Goal: Task Accomplishment & Management: Manage account settings

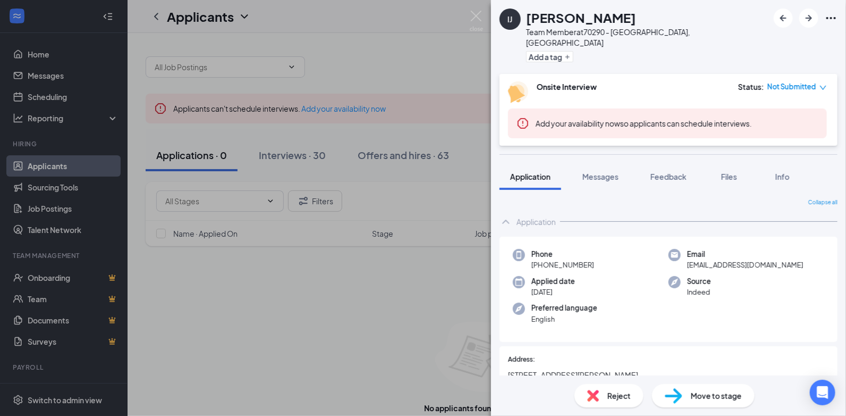
click at [430, 368] on div "IJ [PERSON_NAME] Team Member at 70290 - [GEOGRAPHIC_DATA], [GEOGRAPHIC_DATA] Ad…" at bounding box center [423, 208] width 846 height 416
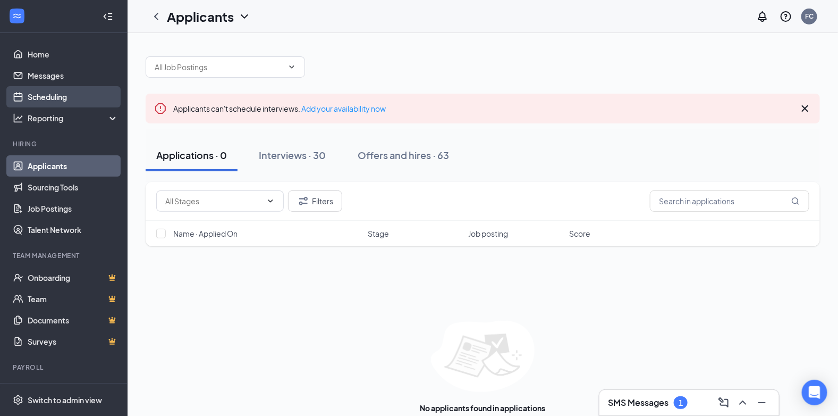
click at [48, 92] on link "Scheduling" at bounding box center [73, 96] width 91 height 21
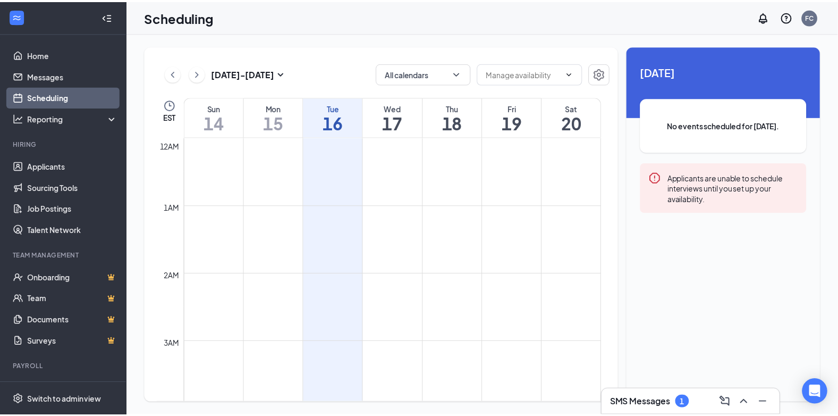
scroll to position [522, 0]
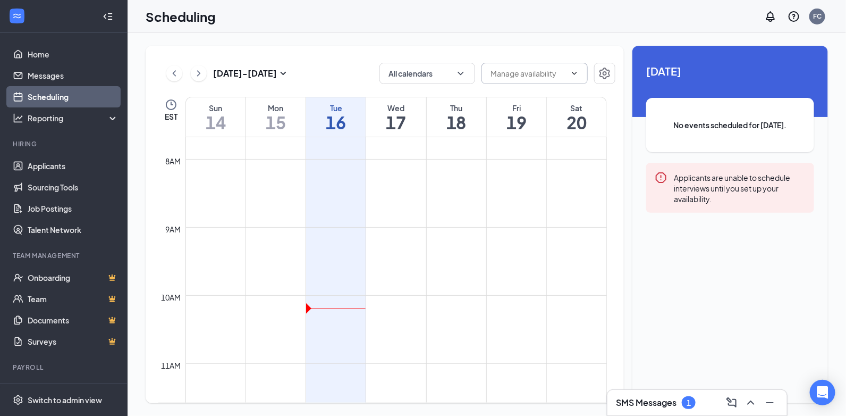
click at [506, 77] on input "text" at bounding box center [528, 73] width 75 height 12
click at [507, 77] on input "text" at bounding box center [528, 73] width 75 height 12
click at [577, 72] on icon "ChevronDown" at bounding box center [574, 73] width 5 height 3
click at [572, 74] on icon "ChevronDown" at bounding box center [574, 73] width 9 height 9
click at [607, 75] on icon "Settings" at bounding box center [604, 73] width 13 height 13
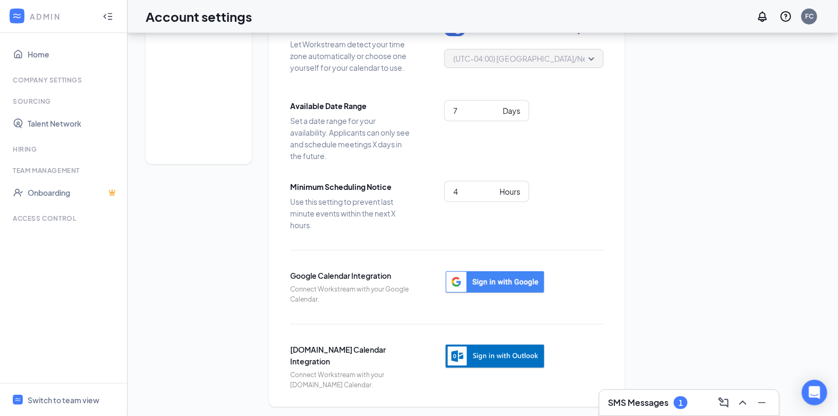
scroll to position [92, 0]
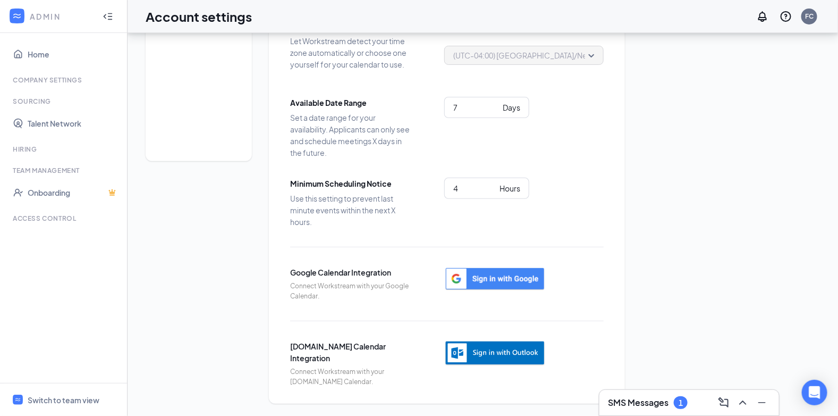
click at [126, 248] on ul "Home Company Settings Sourcing Talent Network Hiring Team Management Onboarding…" at bounding box center [63, 208] width 127 height 350
click at [40, 192] on link "Onboarding" at bounding box center [73, 192] width 91 height 21
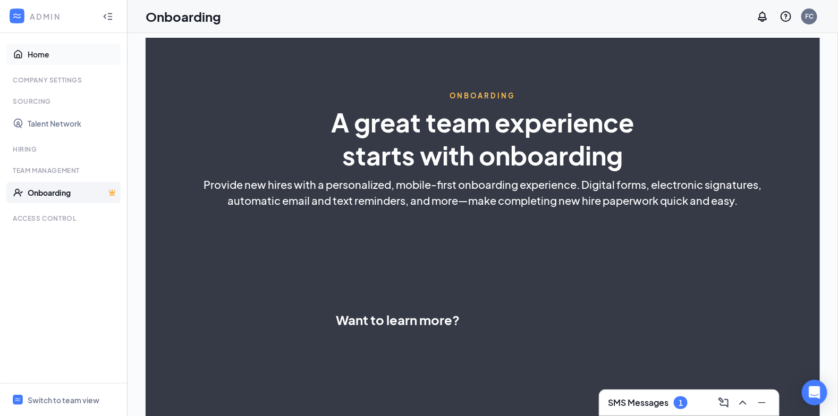
select select "US"
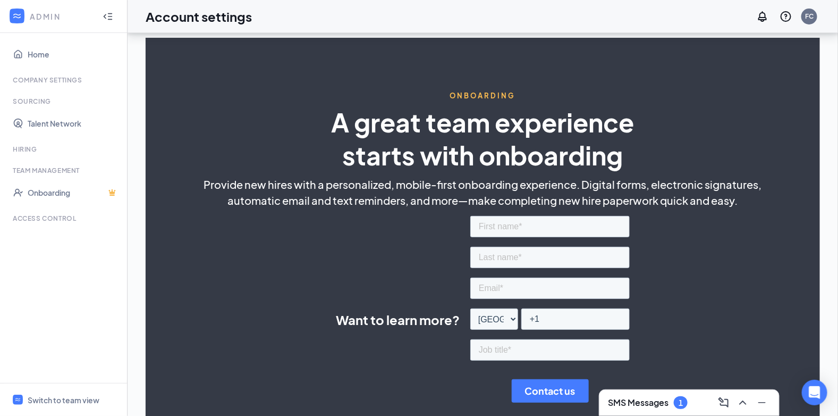
scroll to position [92, 0]
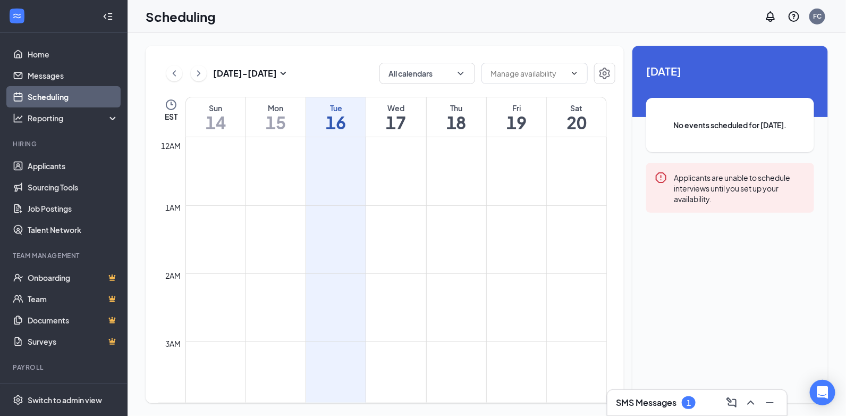
scroll to position [522, 0]
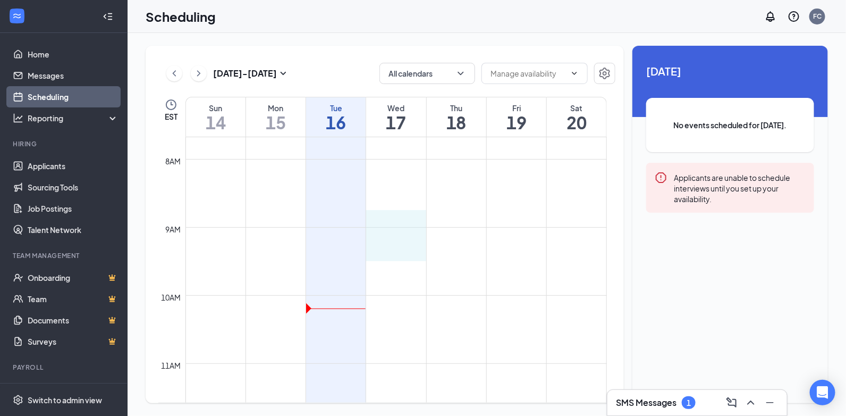
drag, startPoint x: 391, startPoint y: 224, endPoint x: 394, endPoint y: 252, distance: 27.8
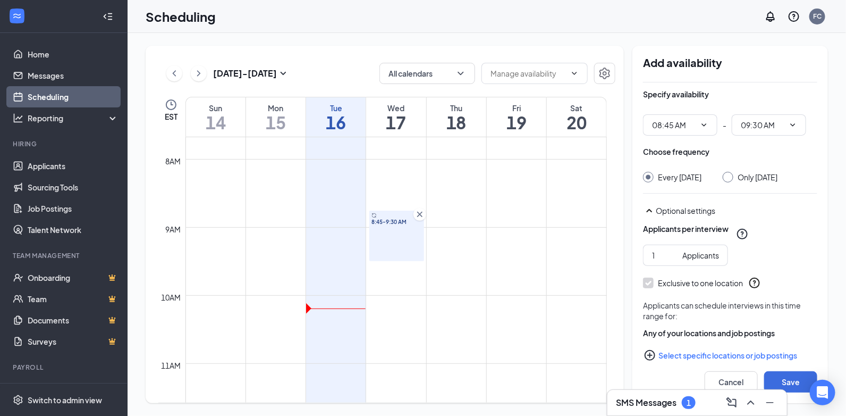
type input "08:45 AM"
type input "09:30 AM"
click at [422, 216] on icon "Cross" at bounding box center [419, 214] width 5 height 5
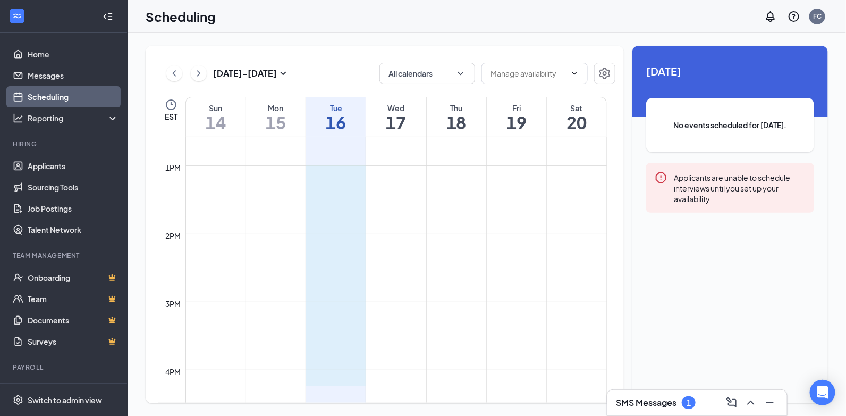
scroll to position [858, 0]
drag, startPoint x: 322, startPoint y: 233, endPoint x: 319, endPoint y: 352, distance: 119.6
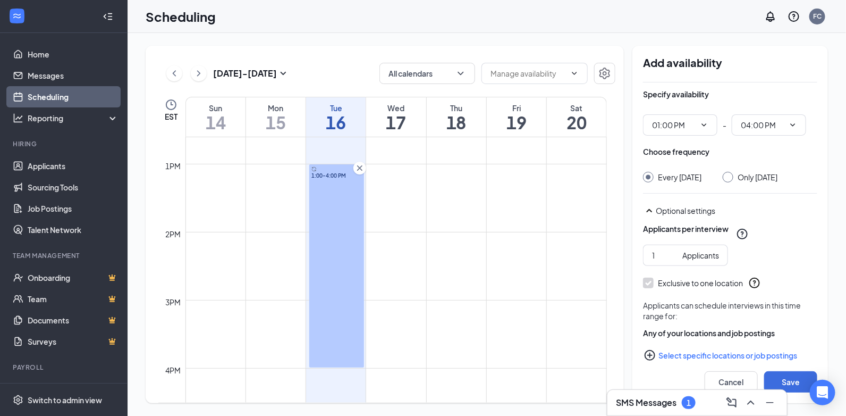
type input "01:00 PM"
type input "04:00 PM"
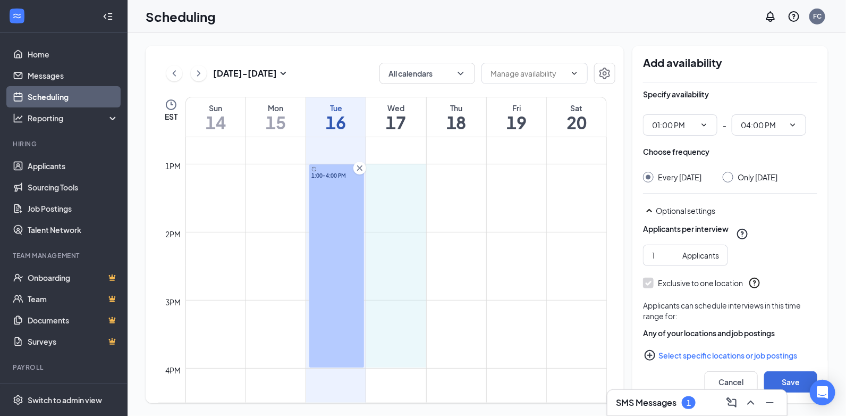
drag, startPoint x: 399, startPoint y: 163, endPoint x: 393, endPoint y: 357, distance: 193.5
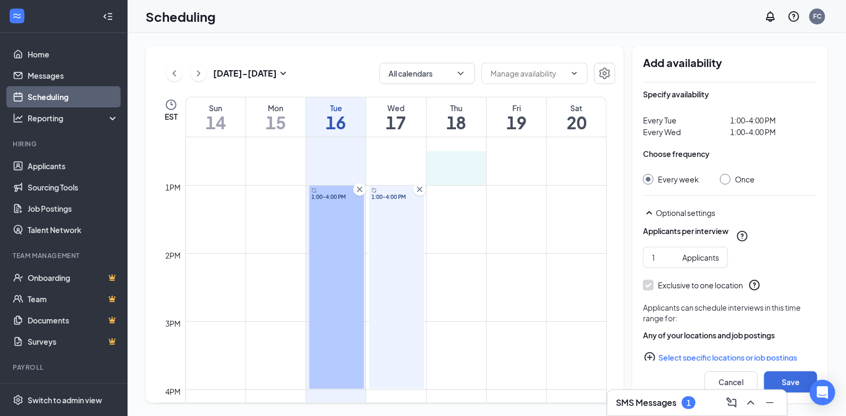
scroll to position [836, 0]
drag, startPoint x: 463, startPoint y: 162, endPoint x: 463, endPoint y: 181, distance: 19.7
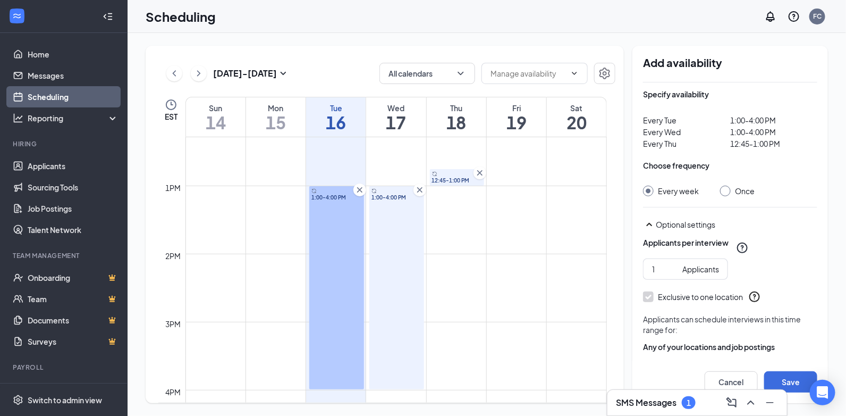
click at [481, 171] on icon "Cross" at bounding box center [479, 172] width 5 height 5
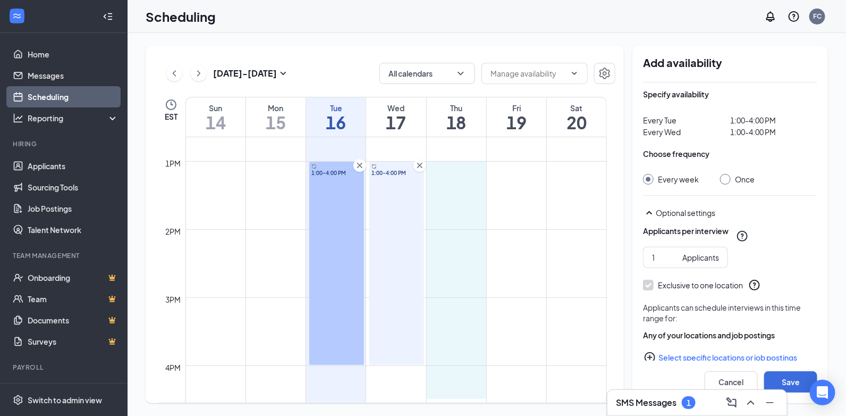
scroll to position [863, 0]
drag, startPoint x: 465, startPoint y: 185, endPoint x: 460, endPoint y: 358, distance: 172.8
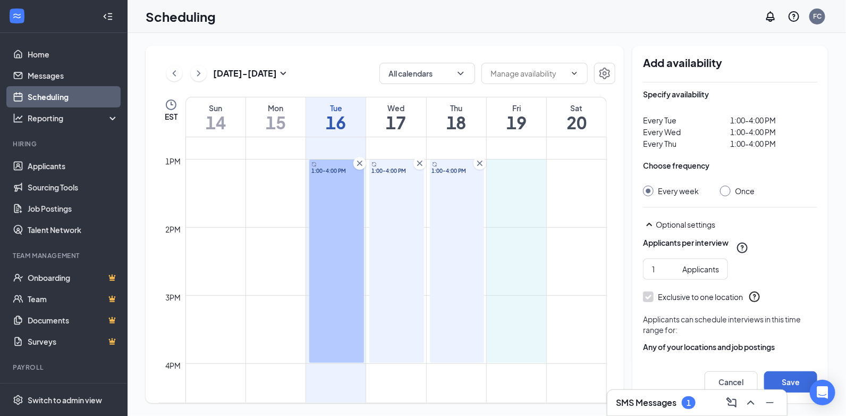
drag, startPoint x: 518, startPoint y: 160, endPoint x: 516, endPoint y: 347, distance: 187.1
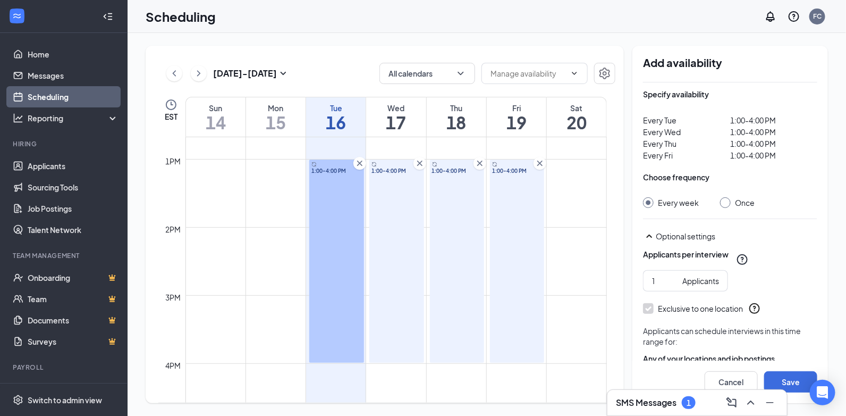
drag, startPoint x: 488, startPoint y: 332, endPoint x: 565, endPoint y: 330, distance: 77.1
click at [784, 382] on button "Save" at bounding box center [790, 381] width 53 height 21
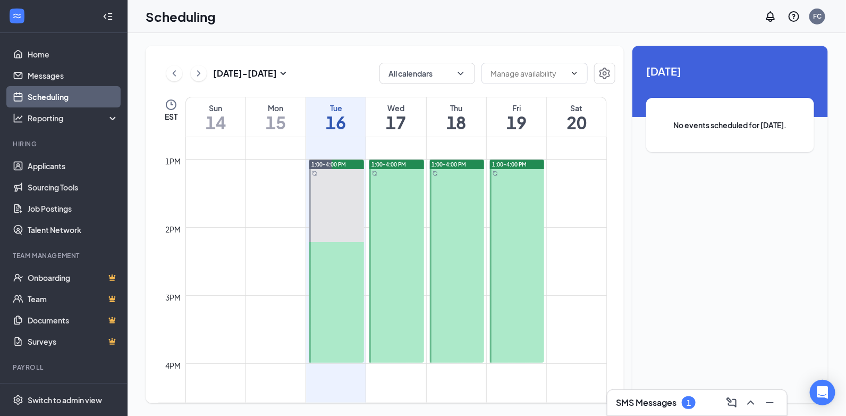
click at [668, 405] on h3 "SMS Messages" at bounding box center [646, 402] width 61 height 12
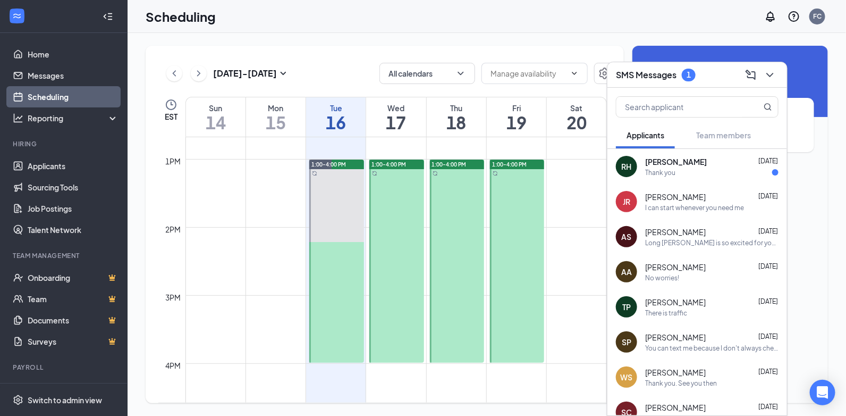
click at [697, 162] on span "[PERSON_NAME]" at bounding box center [676, 161] width 62 height 11
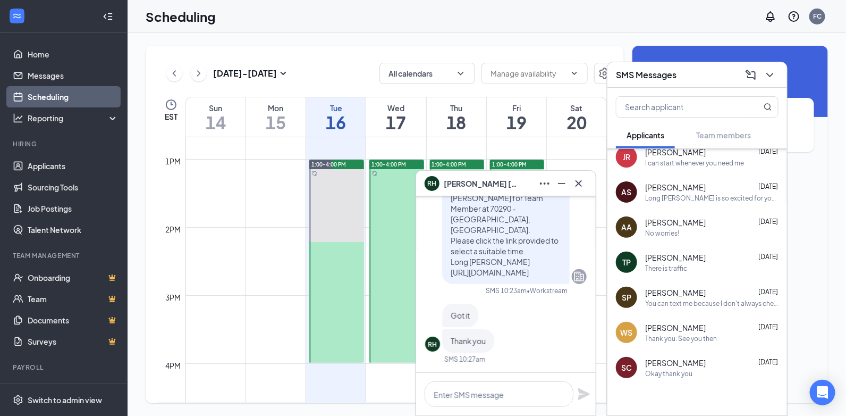
scroll to position [53, 0]
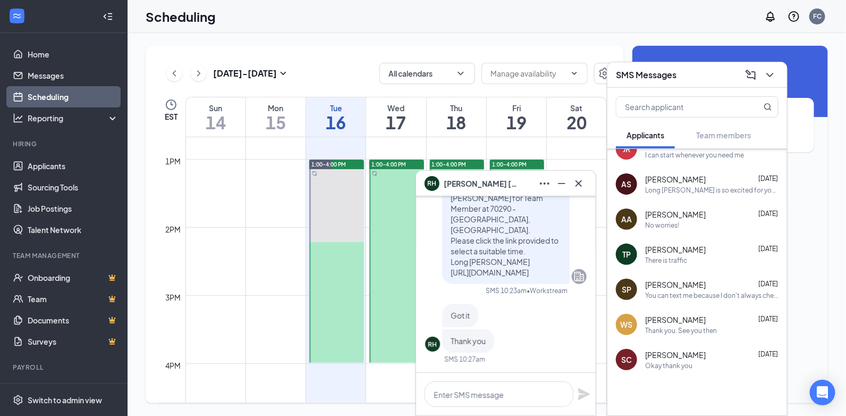
click at [697, 283] on span "[PERSON_NAME]" at bounding box center [675, 284] width 61 height 11
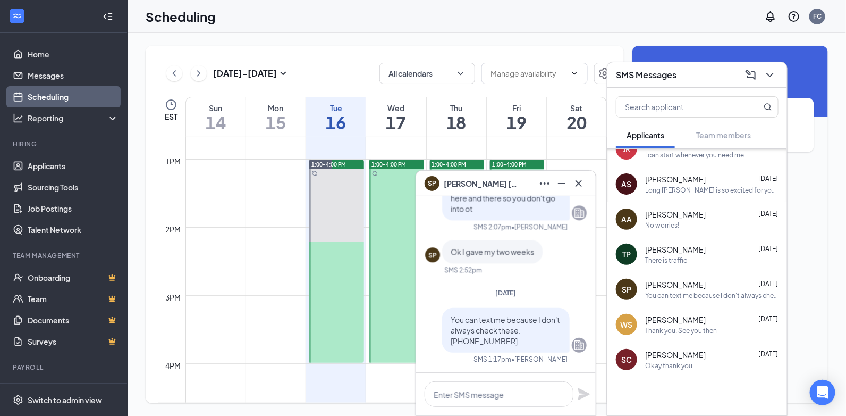
scroll to position [0, 0]
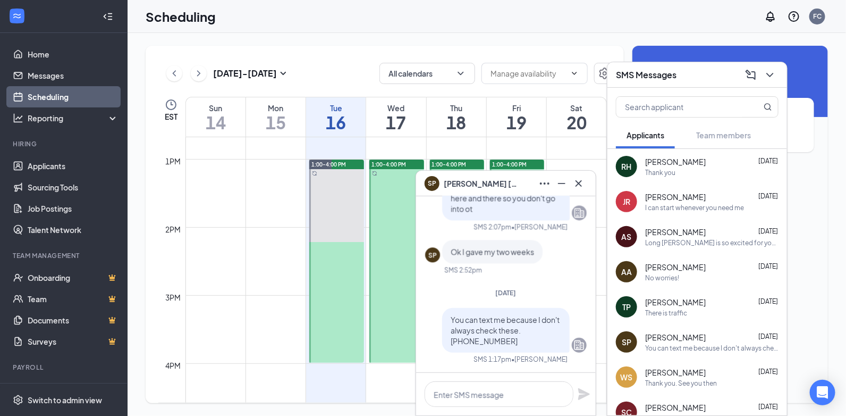
click at [674, 274] on div "No worries!" at bounding box center [662, 277] width 34 height 9
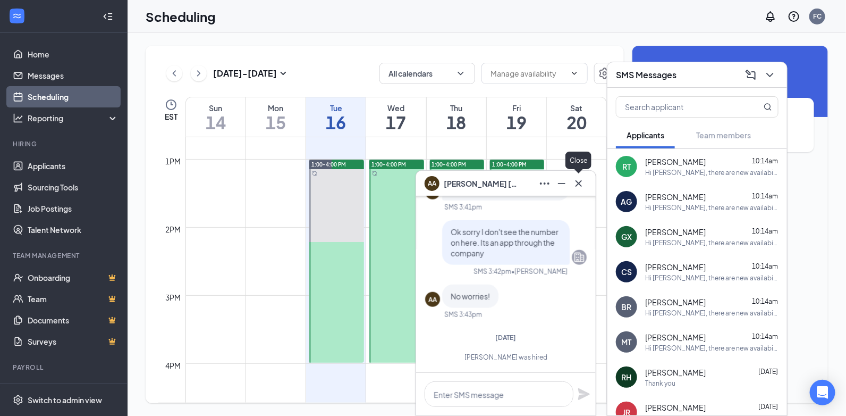
click at [585, 181] on icon "Cross" at bounding box center [578, 183] width 13 height 13
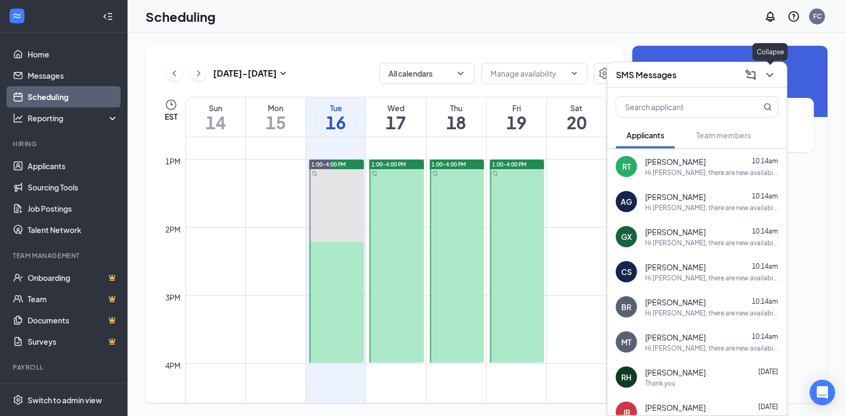
click at [772, 75] on icon "ChevronDown" at bounding box center [770, 75] width 13 height 13
